Goal: Transaction & Acquisition: Purchase product/service

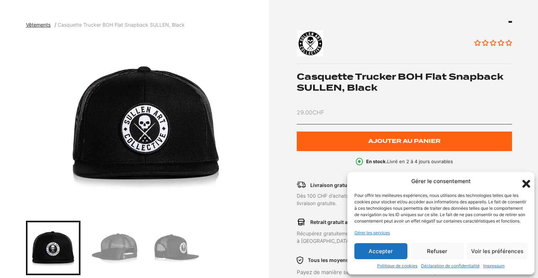
scroll to position [83, 0]
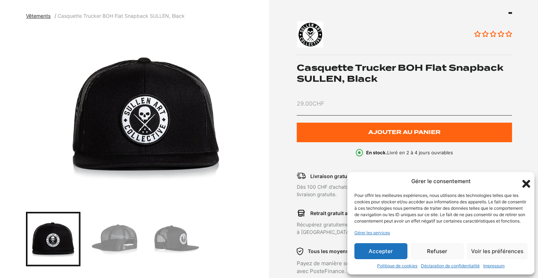
click at [134, 237] on img "Go to slide 2" at bounding box center [115, 239] width 52 height 52
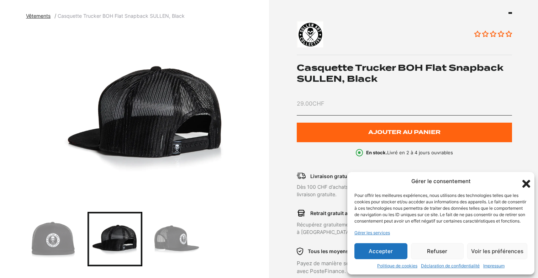
click at [182, 226] on img "Go to slide 3" at bounding box center [176, 239] width 52 height 52
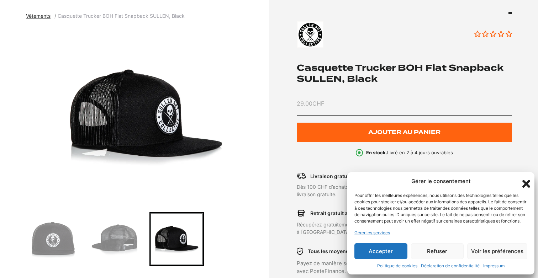
click at [389, 254] on button "Accepter" at bounding box center [380, 251] width 53 height 16
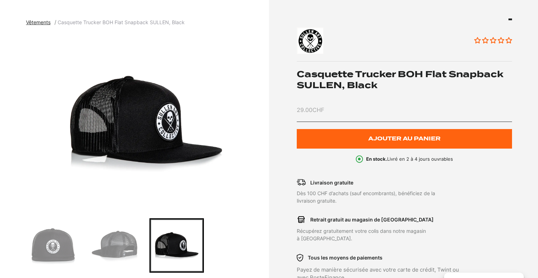
scroll to position [73, 0]
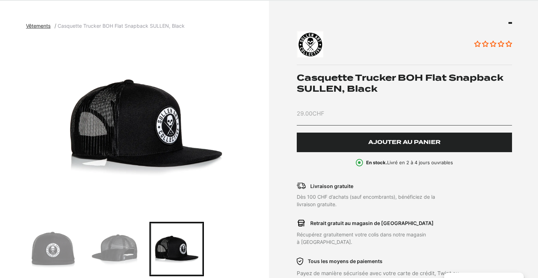
click at [403, 142] on span "Ajouter au panier" at bounding box center [404, 142] width 72 height 6
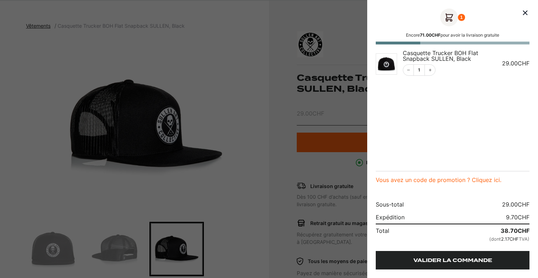
click at [449, 260] on link "Valider la commande" at bounding box center [452, 260] width 154 height 18
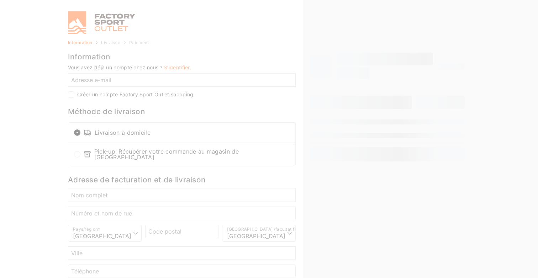
select select "NE"
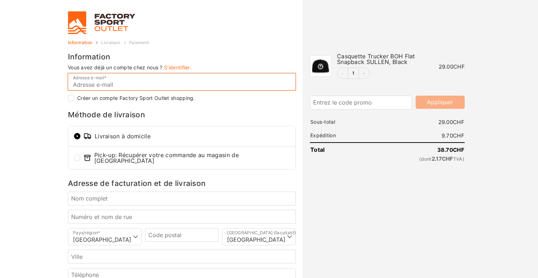
type input "miloud.barghouda@hotmail.com"
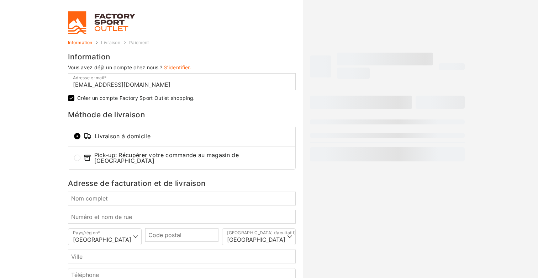
checkbox input "true"
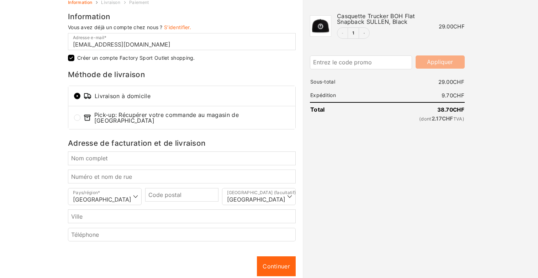
scroll to position [46, 0]
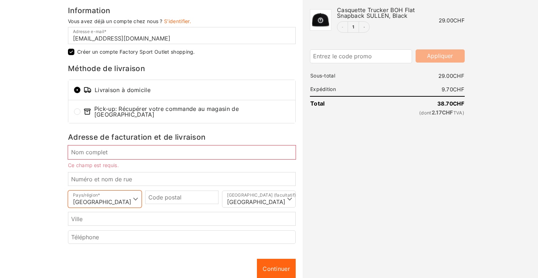
select select "FR"
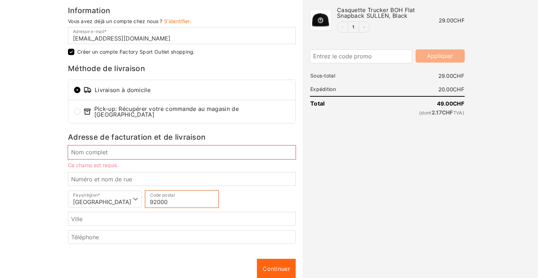
type input "92000"
click at [79, 147] on input "Nom complet *" at bounding box center [182, 152] width 228 height 14
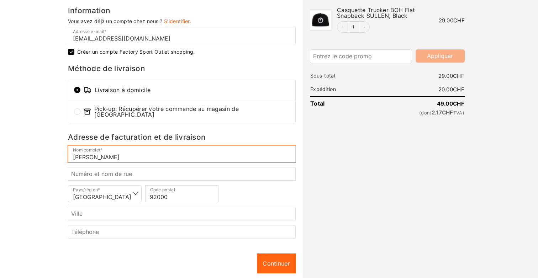
type input "Miloud Barghouda"
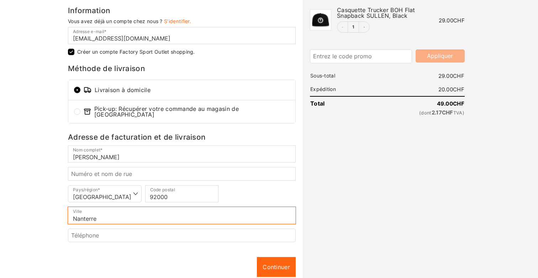
type input "Nanterre"
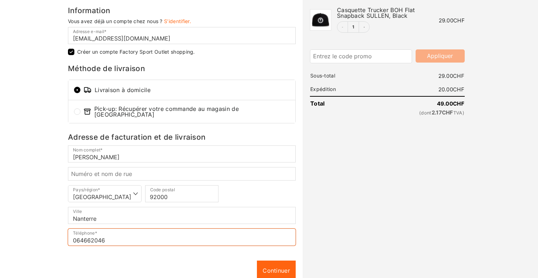
type input "0646620462"
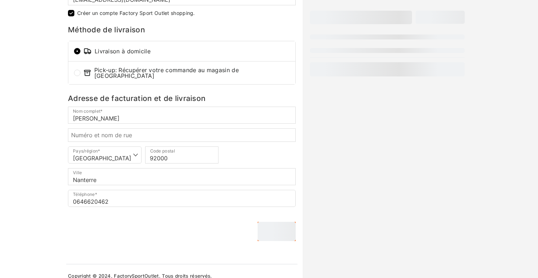
scroll to position [85, 0]
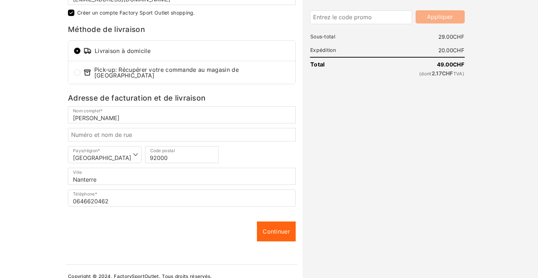
click at [75, 198] on input "0646620462" at bounding box center [182, 198] width 228 height 17
type input "+33646620462"
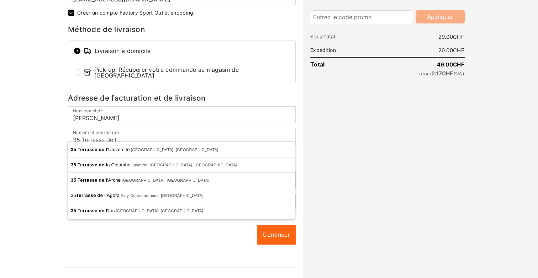
click at [33, 193] on html "Gérer le consentement Pour offrir les meilleures expériences, nous utilisons de…" at bounding box center [269, 54] width 538 height 278
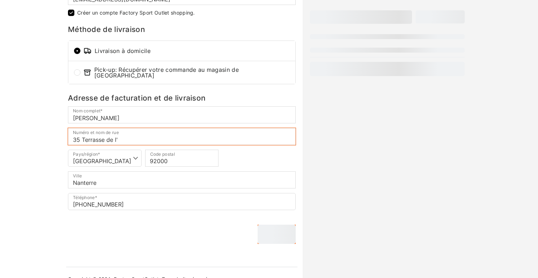
click at [143, 137] on input "35 Terrasse de l'" at bounding box center [182, 136] width 228 height 17
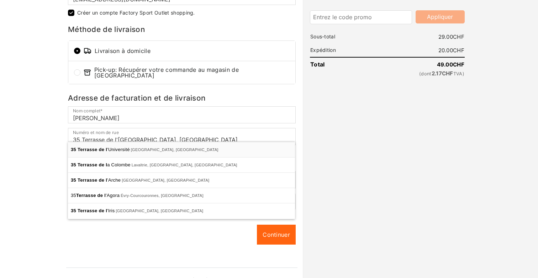
type input "35 Terr. de l'Université"
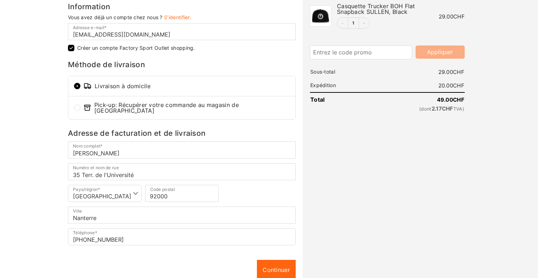
scroll to position [51, 0]
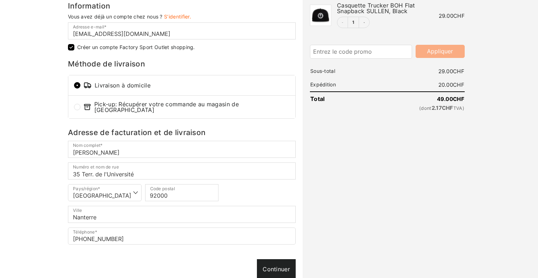
click at [274, 272] on link "Continuer" at bounding box center [276, 269] width 39 height 20
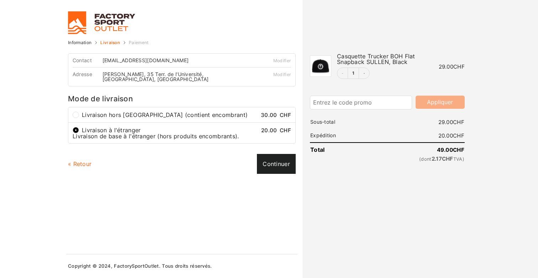
click at [279, 164] on link "Continuer" at bounding box center [276, 164] width 39 height 20
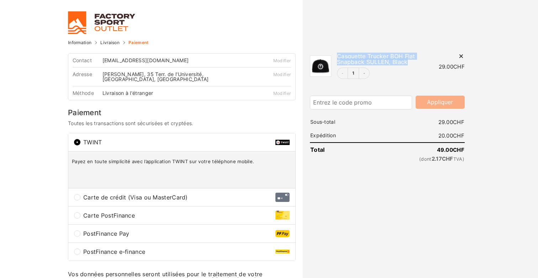
drag, startPoint x: 338, startPoint y: 57, endPoint x: 411, endPoint y: 59, distance: 73.3
click at [411, 59] on span "Casquette Trucker BOH Flat Snapback SULLEN, Black" at bounding box center [376, 59] width 78 height 13
copy span "Casquette Trucker BOH Flat Snapback SULLEN, Black"
